Goal: Task Accomplishment & Management: Manage account settings

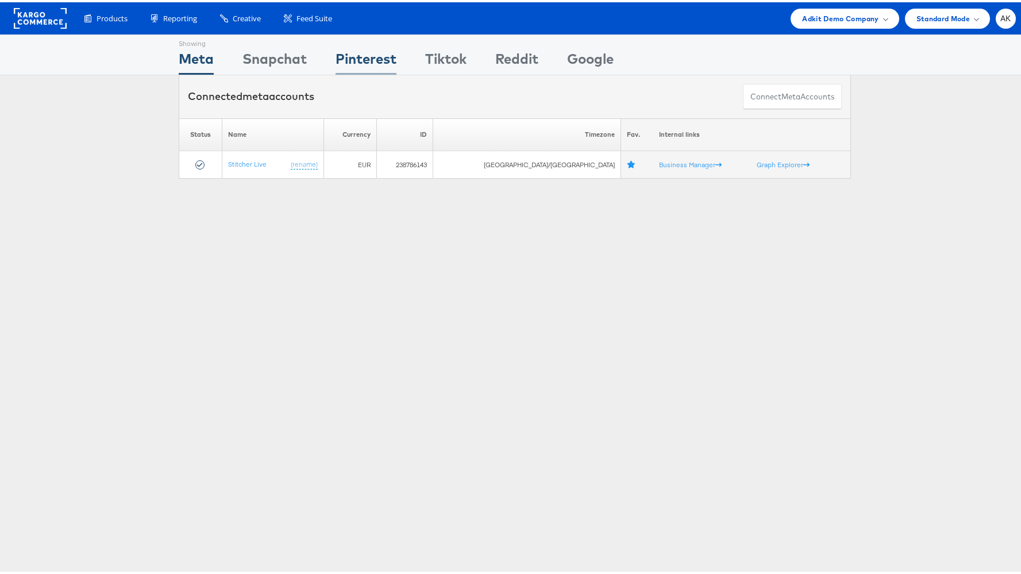
click at [374, 56] on div "Pinterest" at bounding box center [366, 60] width 61 height 26
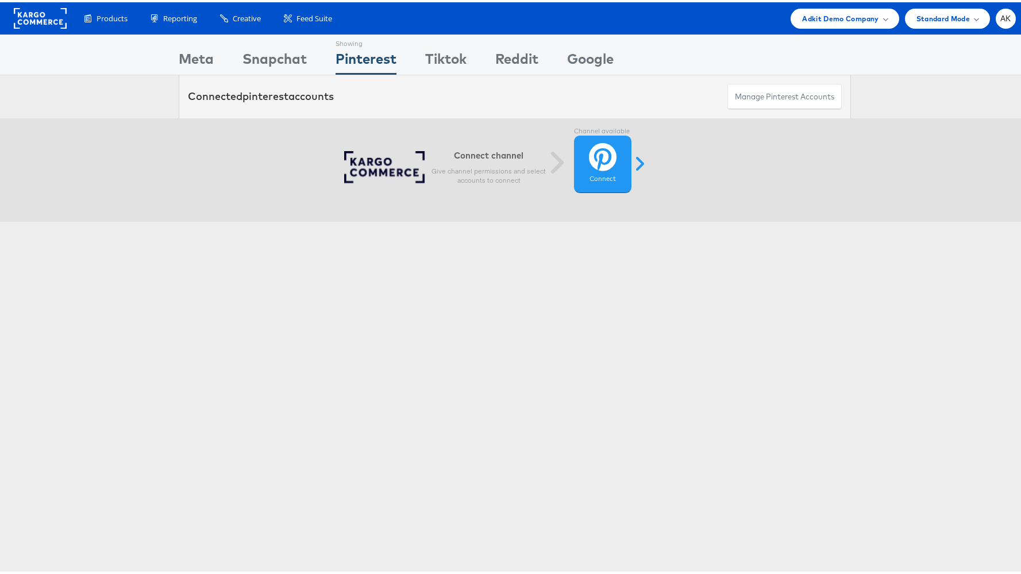
click at [307, 52] on div "Showing Meta Showing Snapchat Showing Pinterest Showing Tiktok Showing Reddit S…" at bounding box center [515, 53] width 672 height 40
click at [297, 50] on div "Snapchat" at bounding box center [275, 60] width 64 height 26
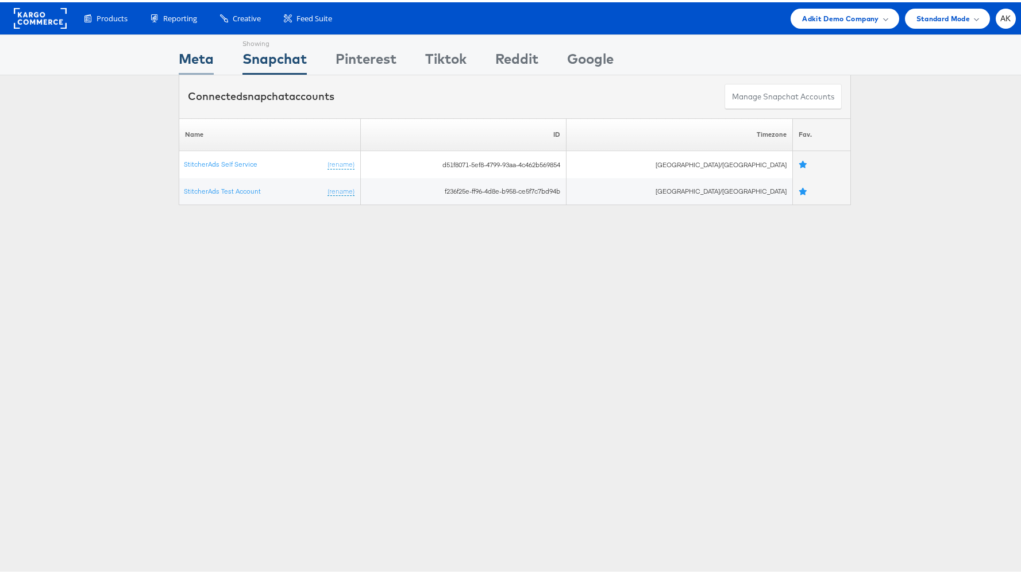
click at [207, 53] on div "Meta" at bounding box center [196, 60] width 35 height 26
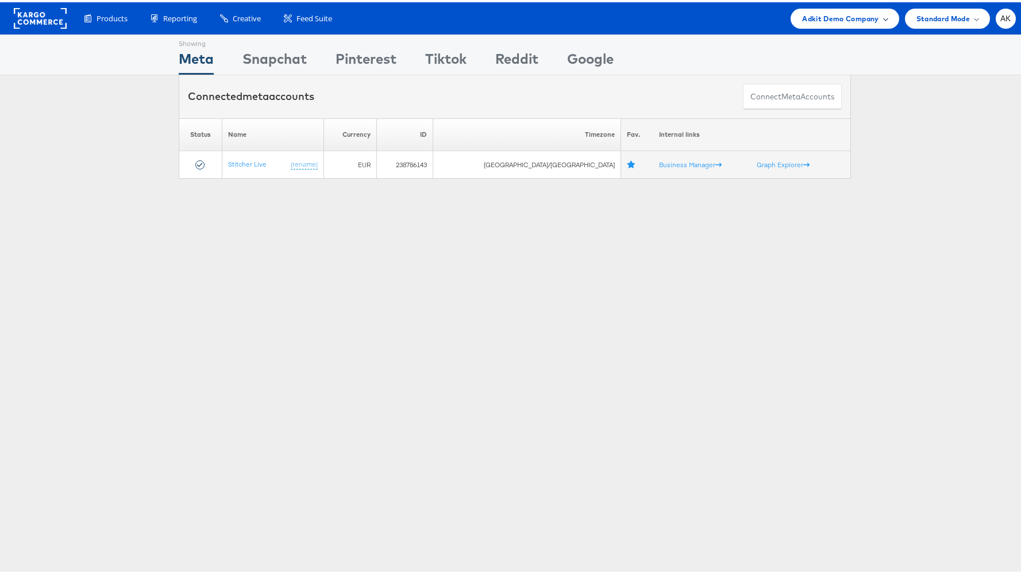
click at [836, 14] on span "Adkit Demo Company" at bounding box center [840, 16] width 76 height 12
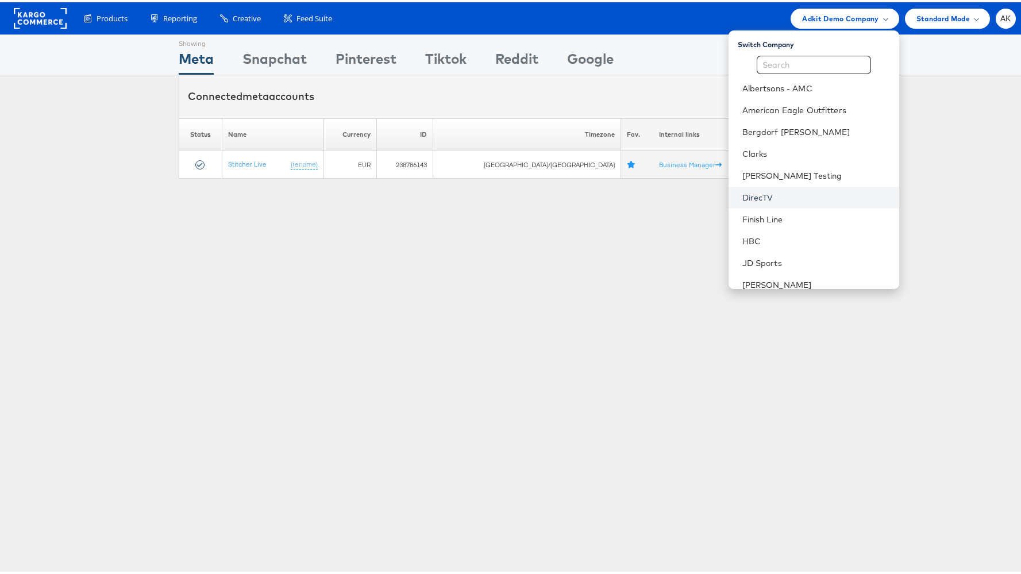
click at [783, 193] on link "DirecTV" at bounding box center [817, 195] width 148 height 11
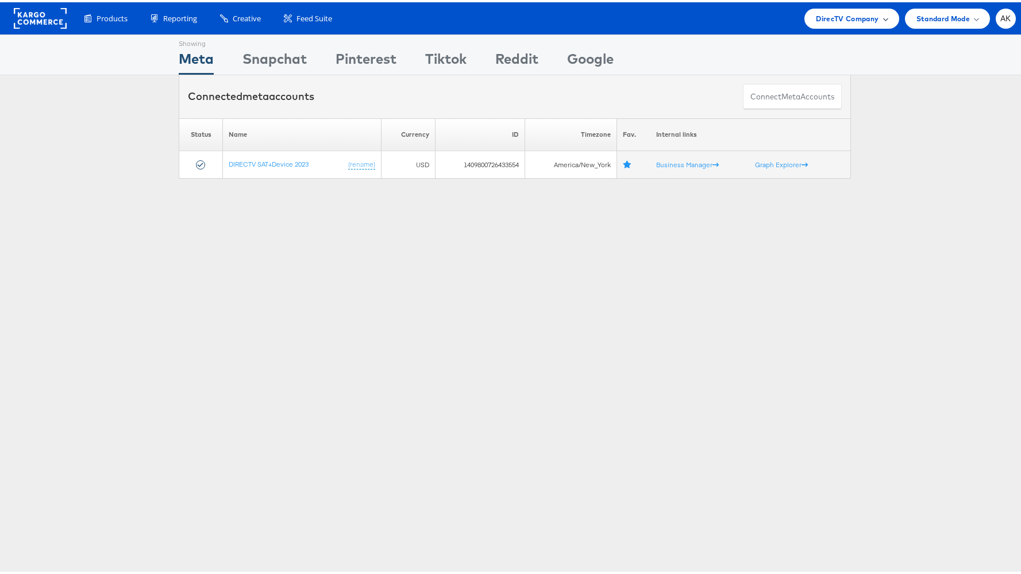
click at [855, 21] on span "DirecTV Company" at bounding box center [847, 16] width 63 height 12
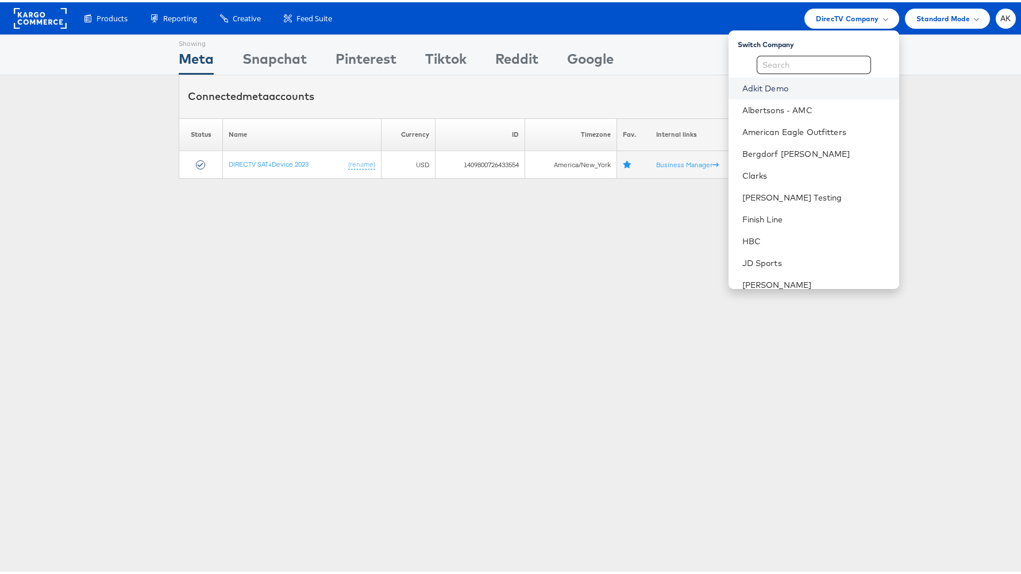
click at [793, 83] on link "Adkit Demo" at bounding box center [817, 85] width 148 height 11
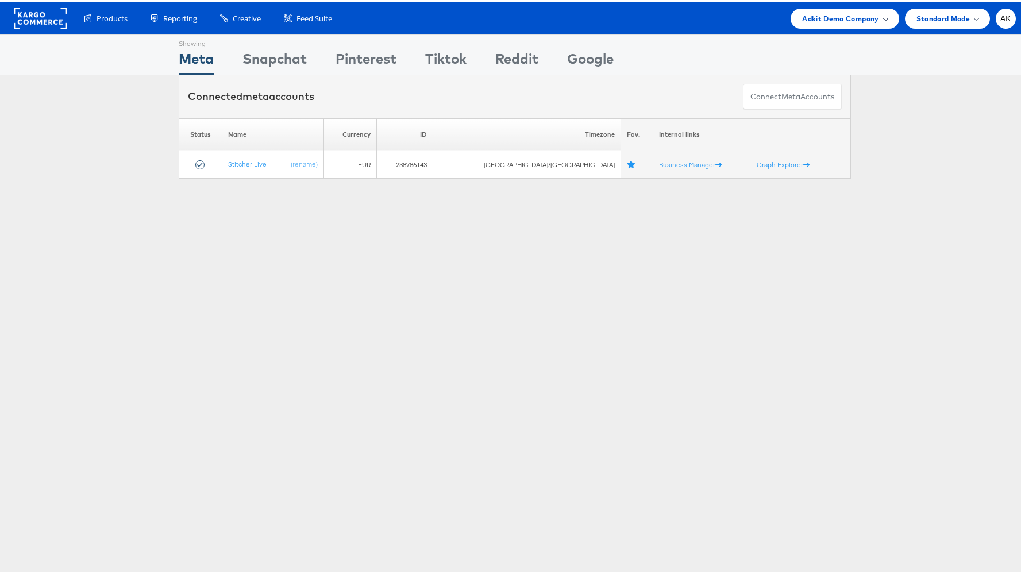
click at [791, 24] on div "Adkit Demo Company" at bounding box center [845, 16] width 108 height 20
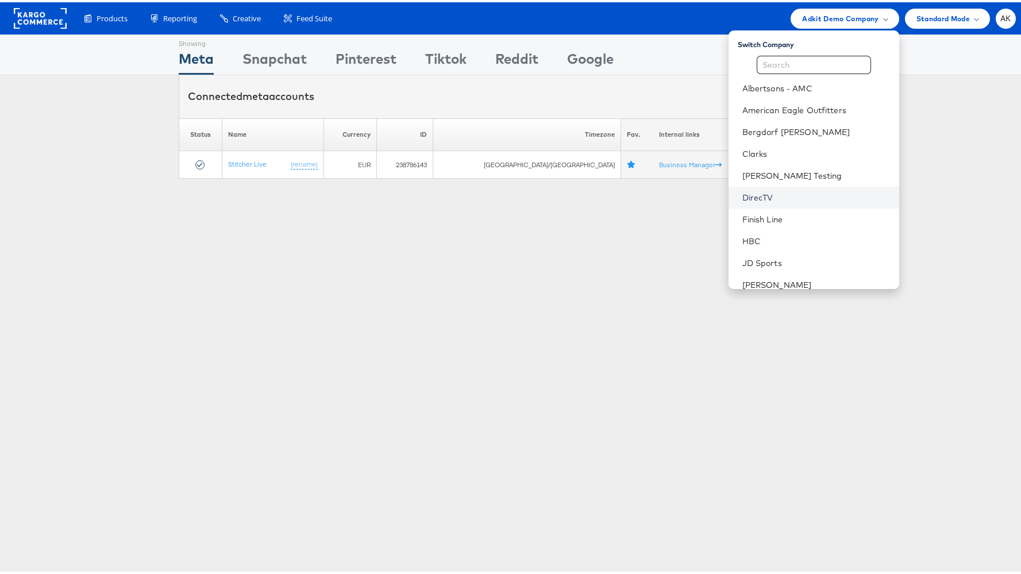
click at [794, 197] on link "DirecTV" at bounding box center [817, 195] width 148 height 11
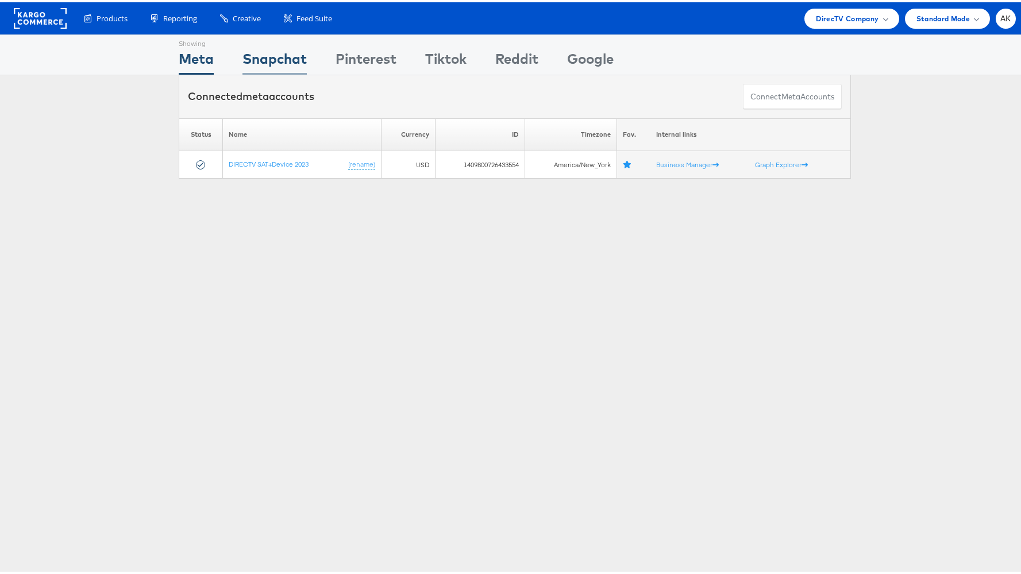
click at [293, 56] on div "Snapchat" at bounding box center [275, 60] width 64 height 26
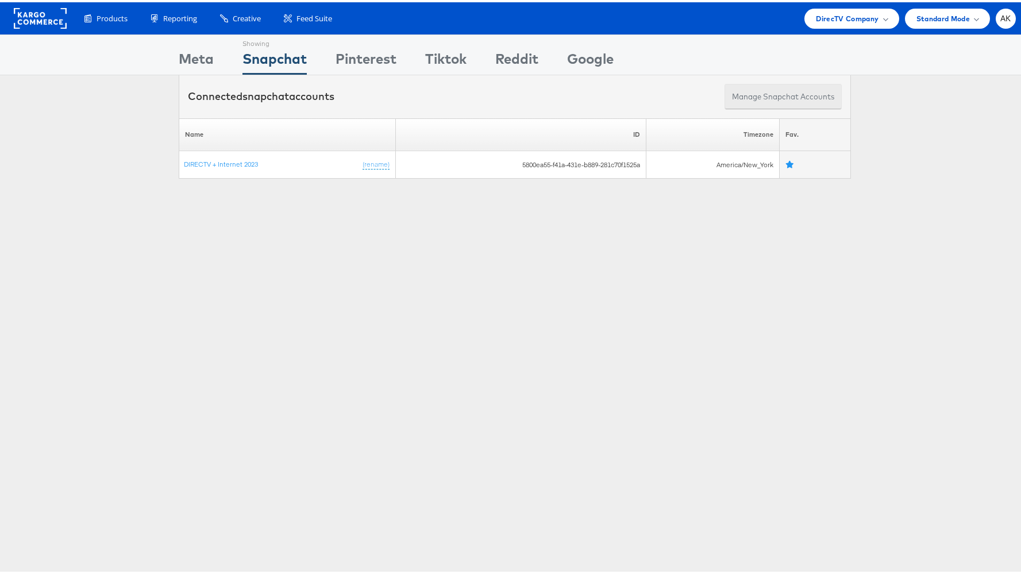
click at [758, 96] on button "Manage Snapchat Accounts" at bounding box center [783, 95] width 117 height 26
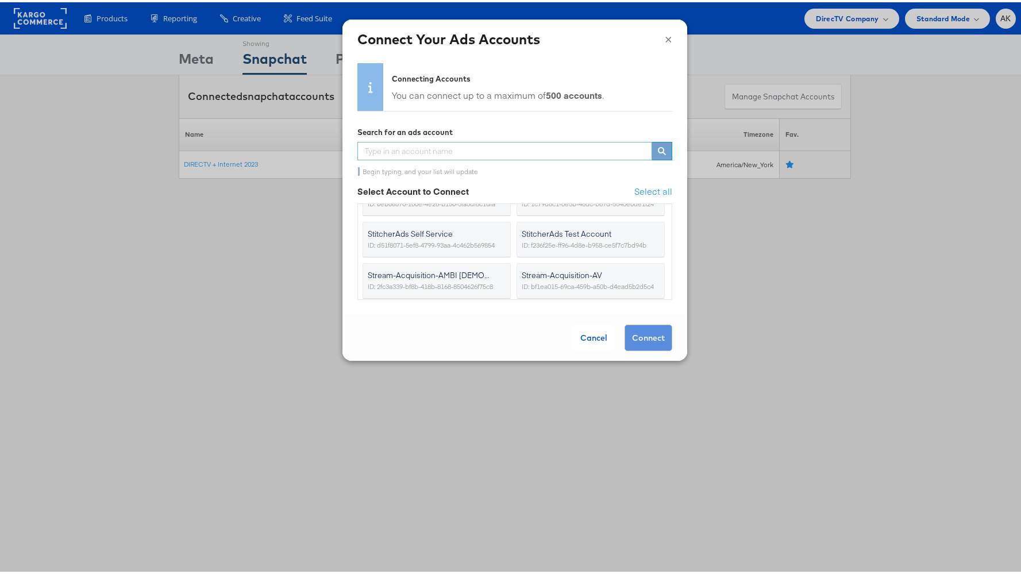
scroll to position [419, 0]
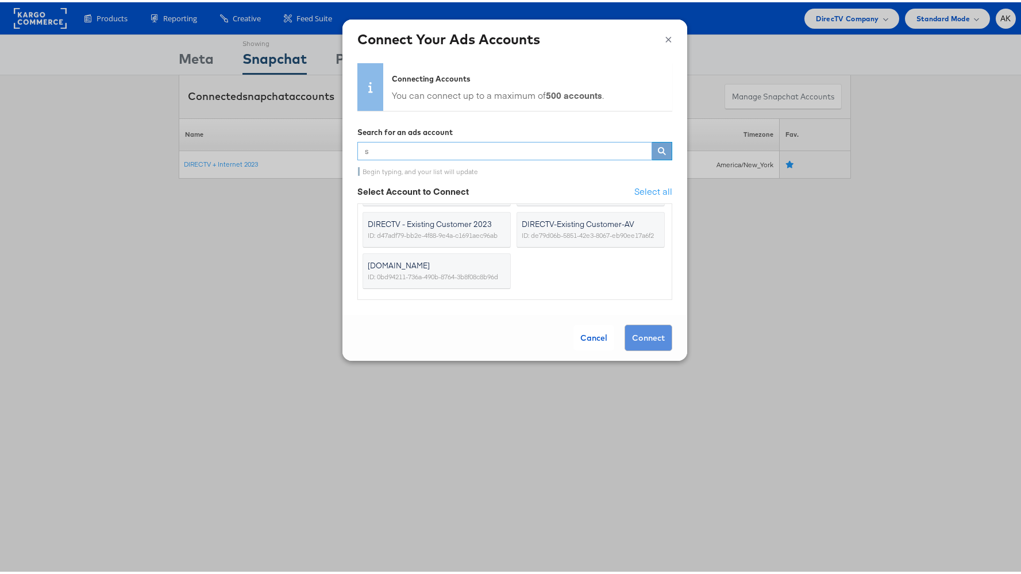
click at [444, 153] on input "s" at bounding box center [504, 149] width 295 height 18
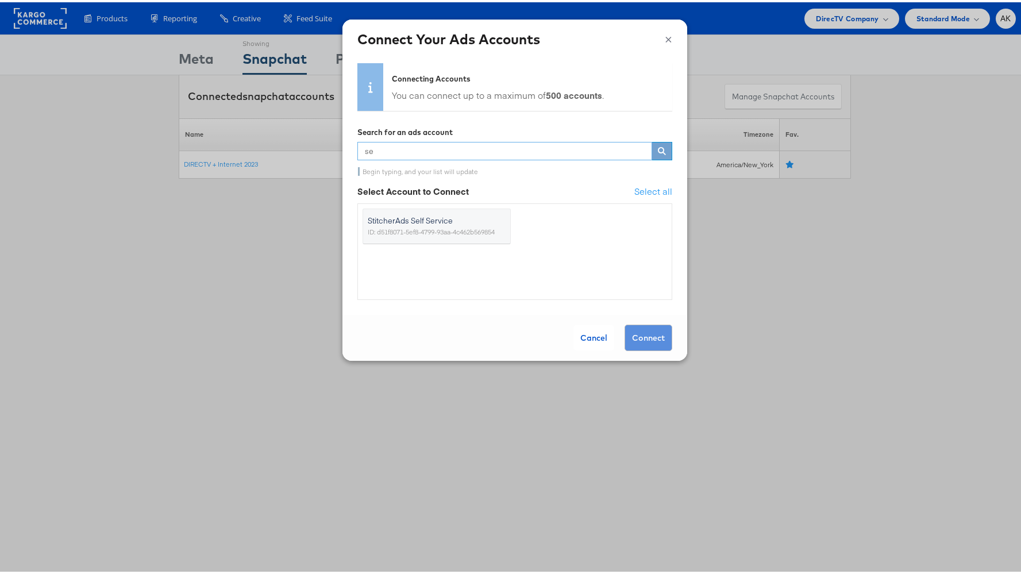
scroll to position [0, 0]
type input "self"
click at [443, 236] on span "ID: d51f8071-5ef8-4799-93aa-4c462b569854" at bounding box center [431, 229] width 127 height 11
click at [0, 0] on input "StitcherAds Self Service ID: d51f8071-5ef8-4799-93aa-4c462b569854" at bounding box center [0, 0] width 0 height 0
click at [660, 330] on button "Connect" at bounding box center [649, 335] width 48 height 26
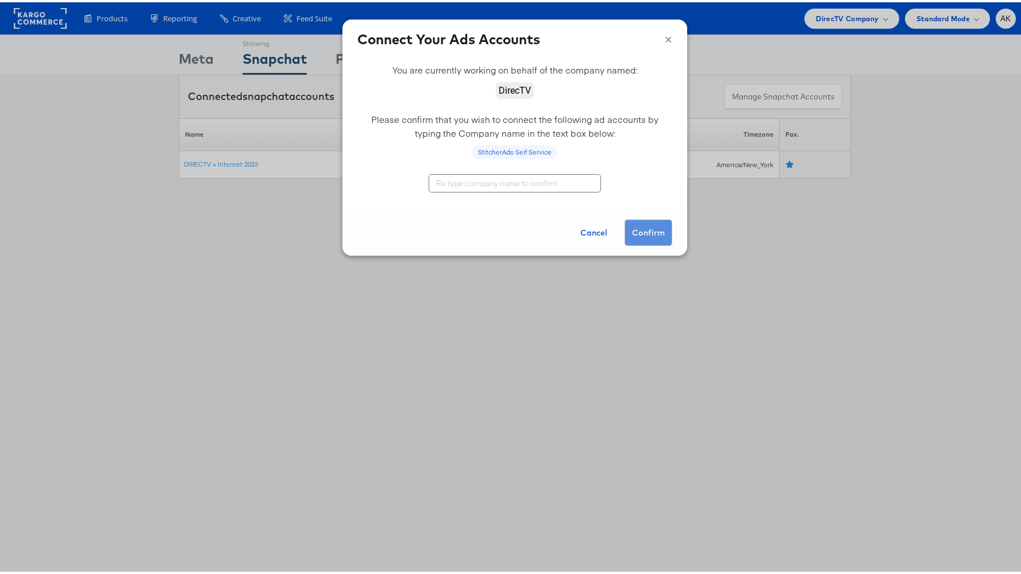
click at [507, 184] on input "text" at bounding box center [515, 181] width 172 height 18
type input "DirecTV"
click at [636, 226] on button "Confirm" at bounding box center [649, 230] width 48 height 26
